Goal: Transaction & Acquisition: Obtain resource

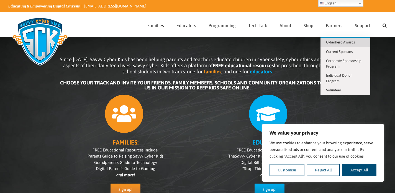
click at [350, 42] on span "Cyberhero Awards" at bounding box center [340, 42] width 29 height 4
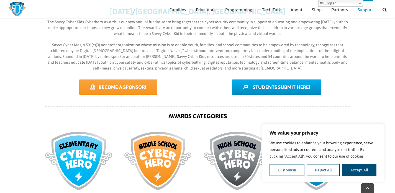
scroll to position [162, 0]
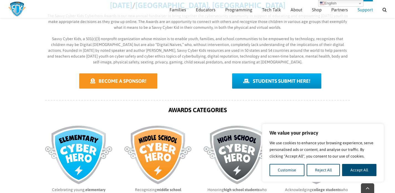
click at [132, 79] on span "BECOME A SPONSOR!" at bounding box center [123, 81] width 48 height 6
